Goal: Task Accomplishment & Management: Manage account settings

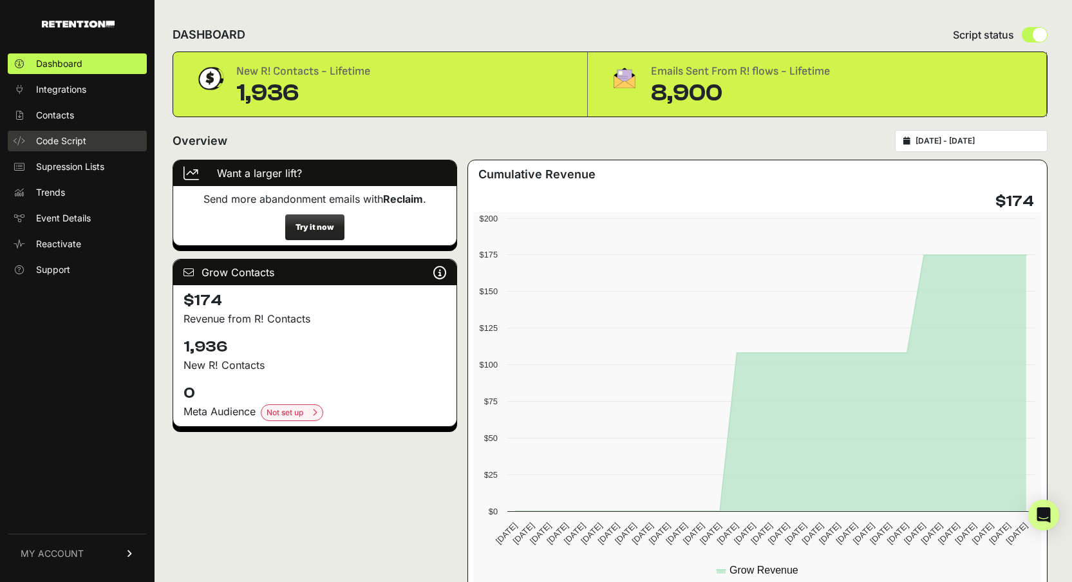
click at [78, 142] on span "Code Script" at bounding box center [61, 141] width 50 height 13
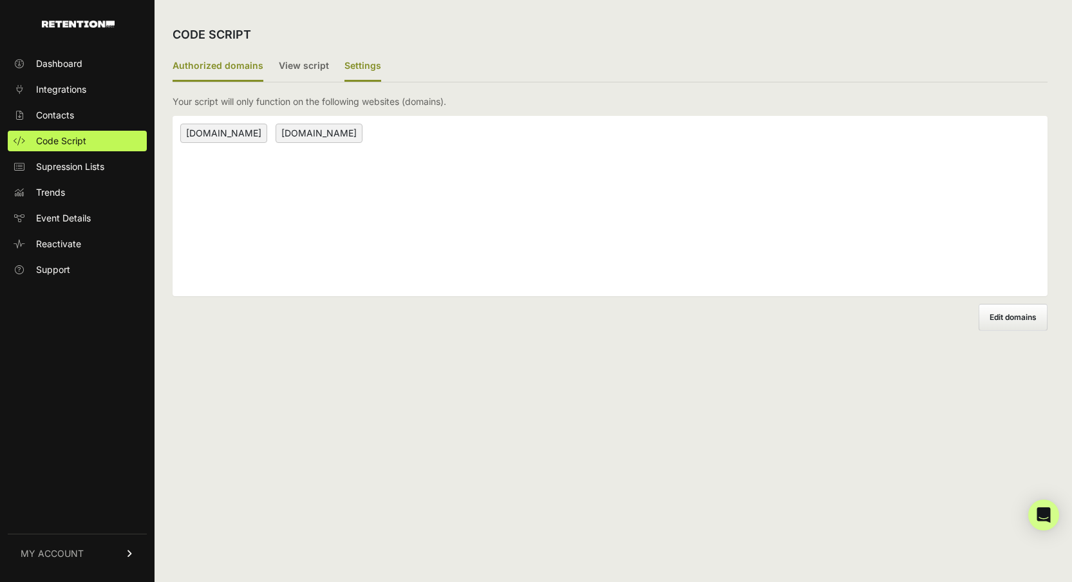
click at [352, 67] on label "Settings" at bounding box center [362, 66] width 37 height 30
click at [0, 0] on input "Settings" at bounding box center [0, 0] width 0 height 0
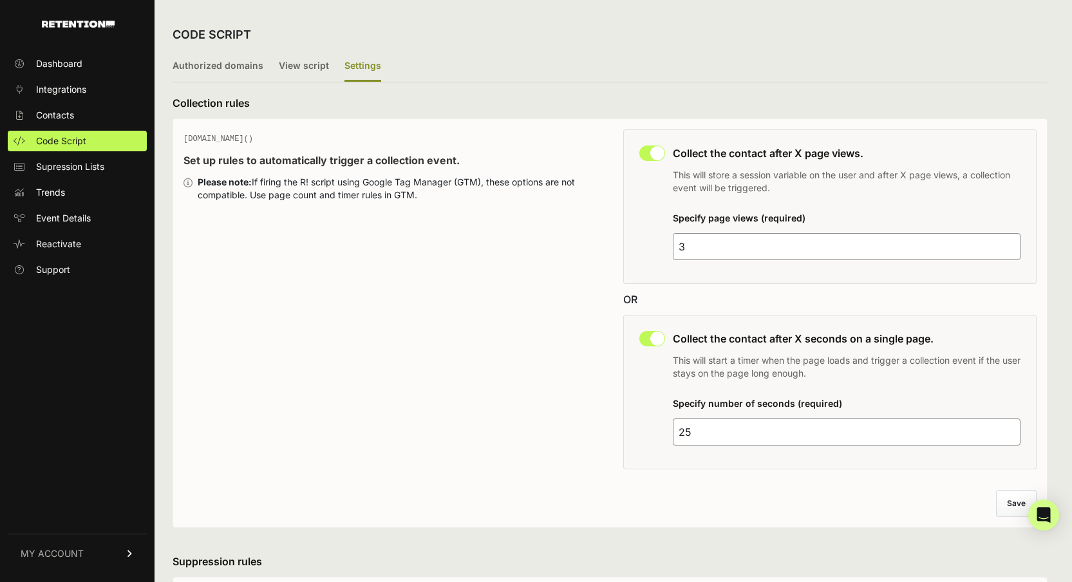
click at [769, 439] on input "25" at bounding box center [847, 431] width 348 height 27
type input "30"
click at [1016, 502] on button "Save" at bounding box center [1016, 503] width 39 height 26
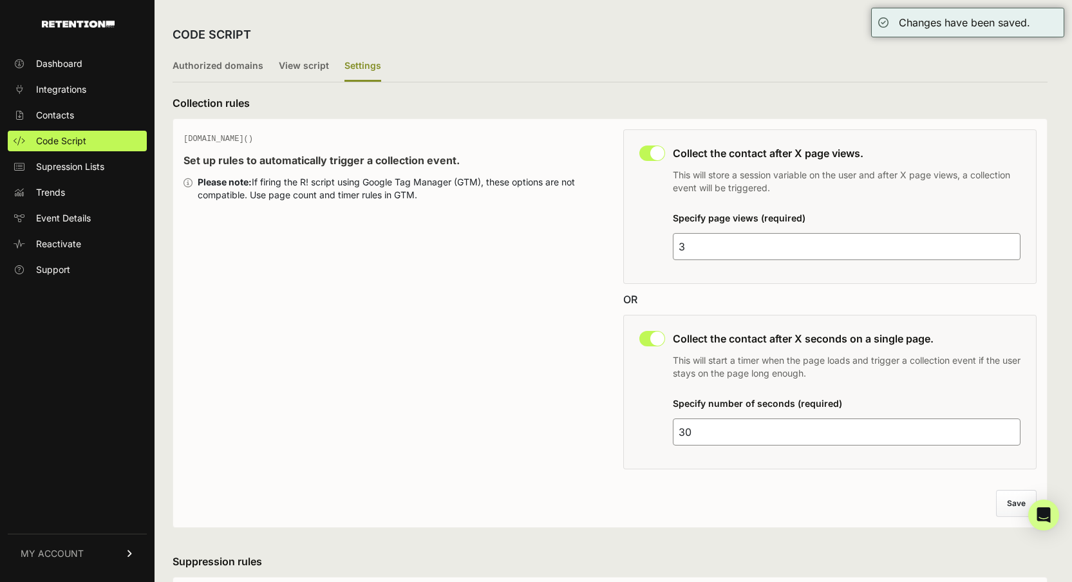
click at [717, 254] on input "3" at bounding box center [847, 246] width 348 height 27
click at [528, 256] on div "GEQ.PAGE() Set up rules to automatically trigger a collection event. Please not…" at bounding box center [390, 303] width 414 height 348
click at [714, 432] on input "30" at bounding box center [847, 431] width 348 height 27
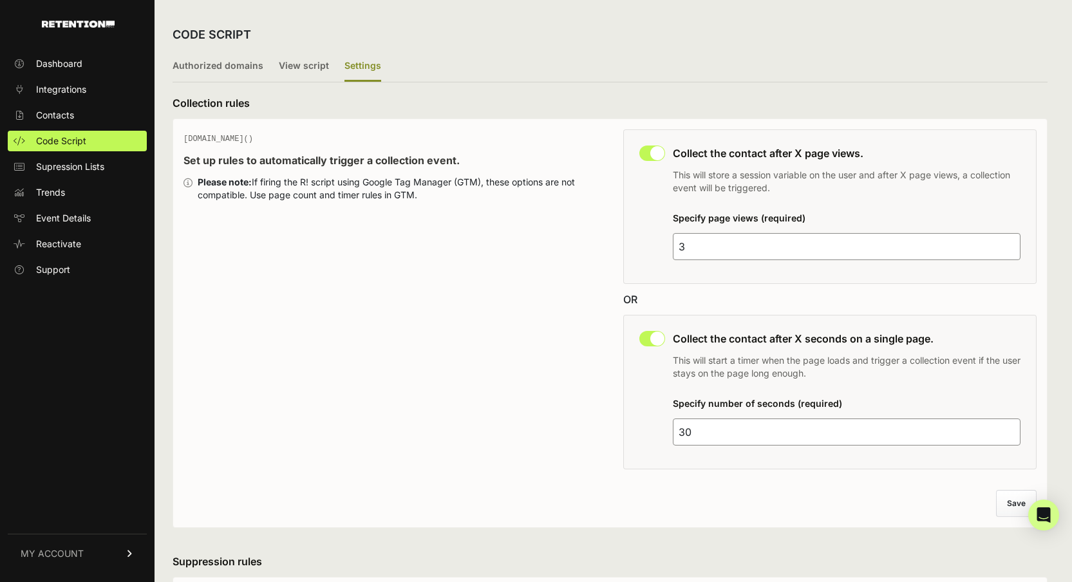
click at [263, 225] on div "GEQ.PAGE() Set up rules to automatically trigger a collection event. Please not…" at bounding box center [390, 303] width 414 height 348
click at [68, 70] on link "Dashboard" at bounding box center [77, 63] width 139 height 21
